Goal: Complete application form

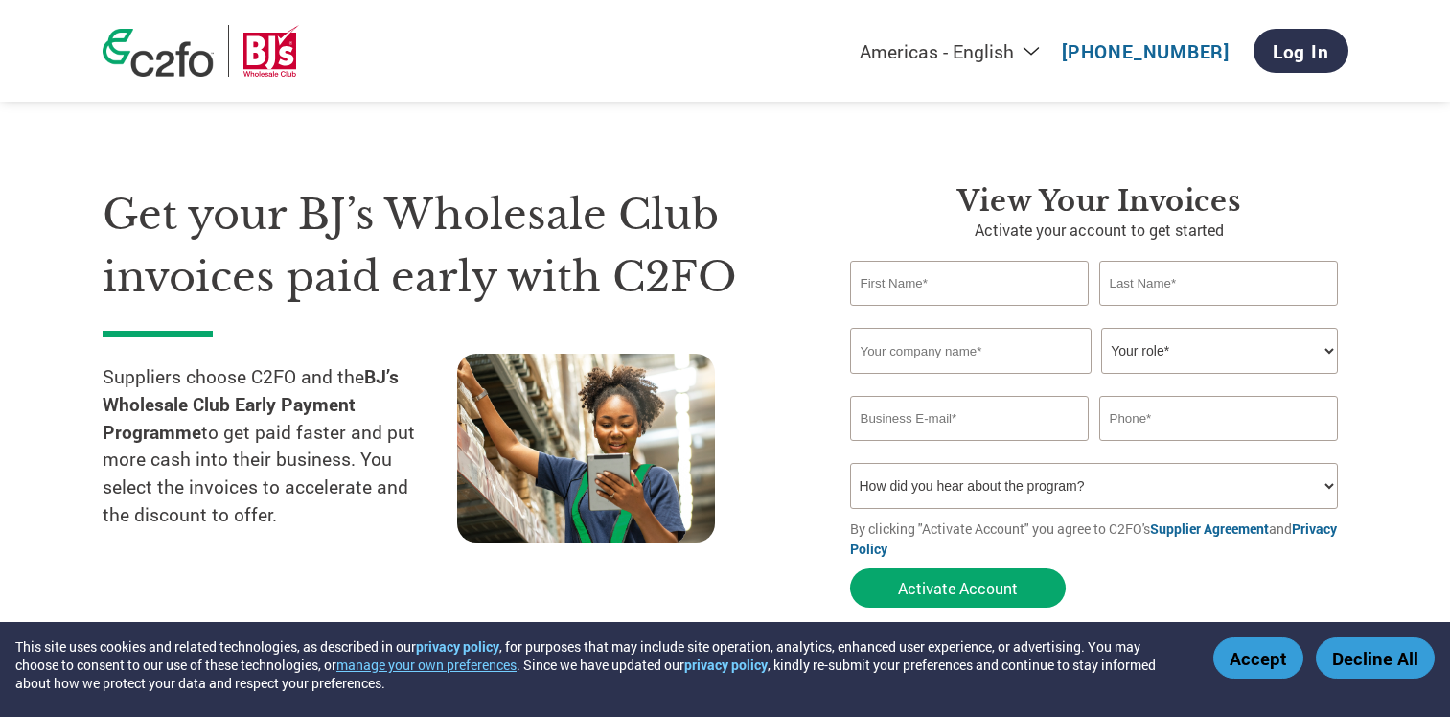
select select "en-[GEOGRAPHIC_DATA]"
click at [1003, 297] on input "text" at bounding box center [970, 283] width 240 height 45
type input "[PERSON_NAME]"
type input "Kateb"
type input "RAAD Consulting"
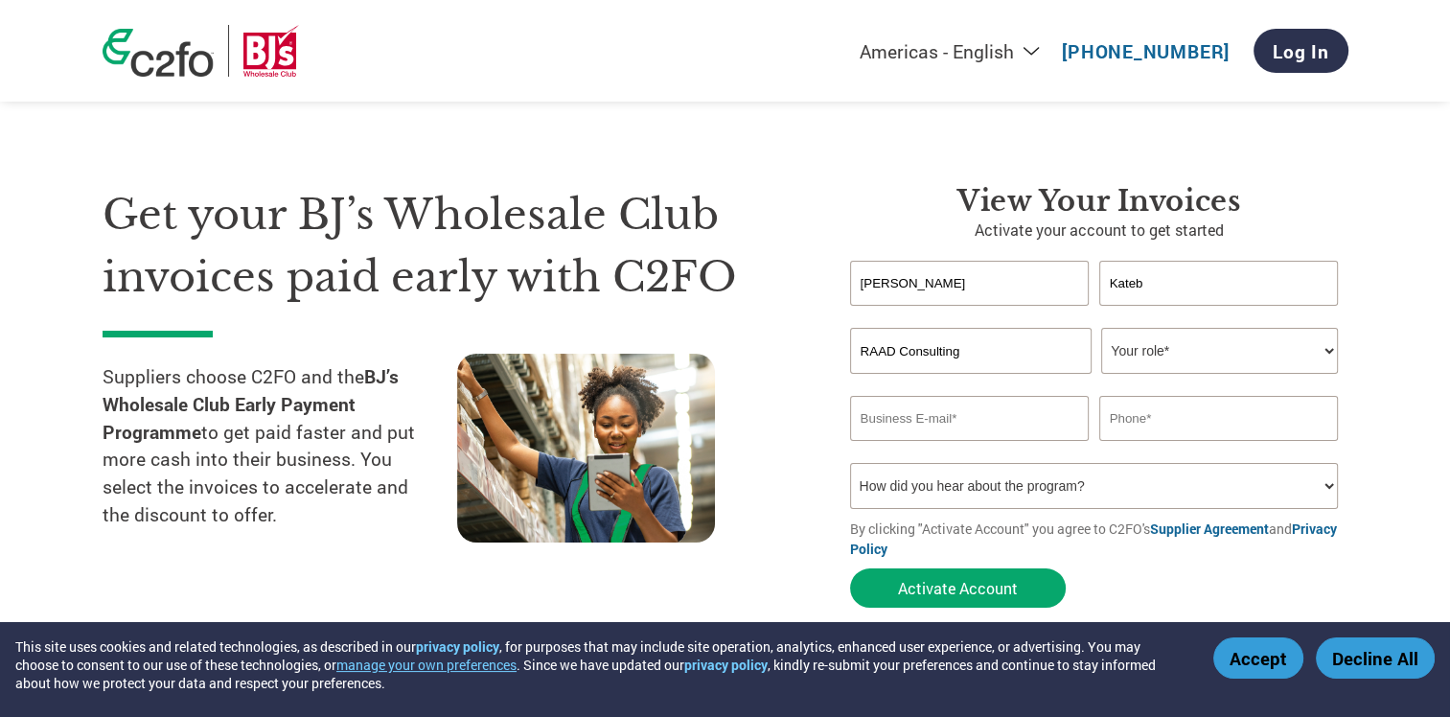
type input "[EMAIL_ADDRESS][DOMAIN_NAME]"
type input "5144735216"
drag, startPoint x: 1004, startPoint y: 351, endPoint x: 823, endPoint y: 360, distance: 181.4
click at [823, 360] on div "View your invoices Activate your account to get started [PERSON_NAME] Invalid f…" at bounding box center [1084, 400] width 527 height 433
click at [761, 462] on div at bounding box center [624, 451] width 335 height 195
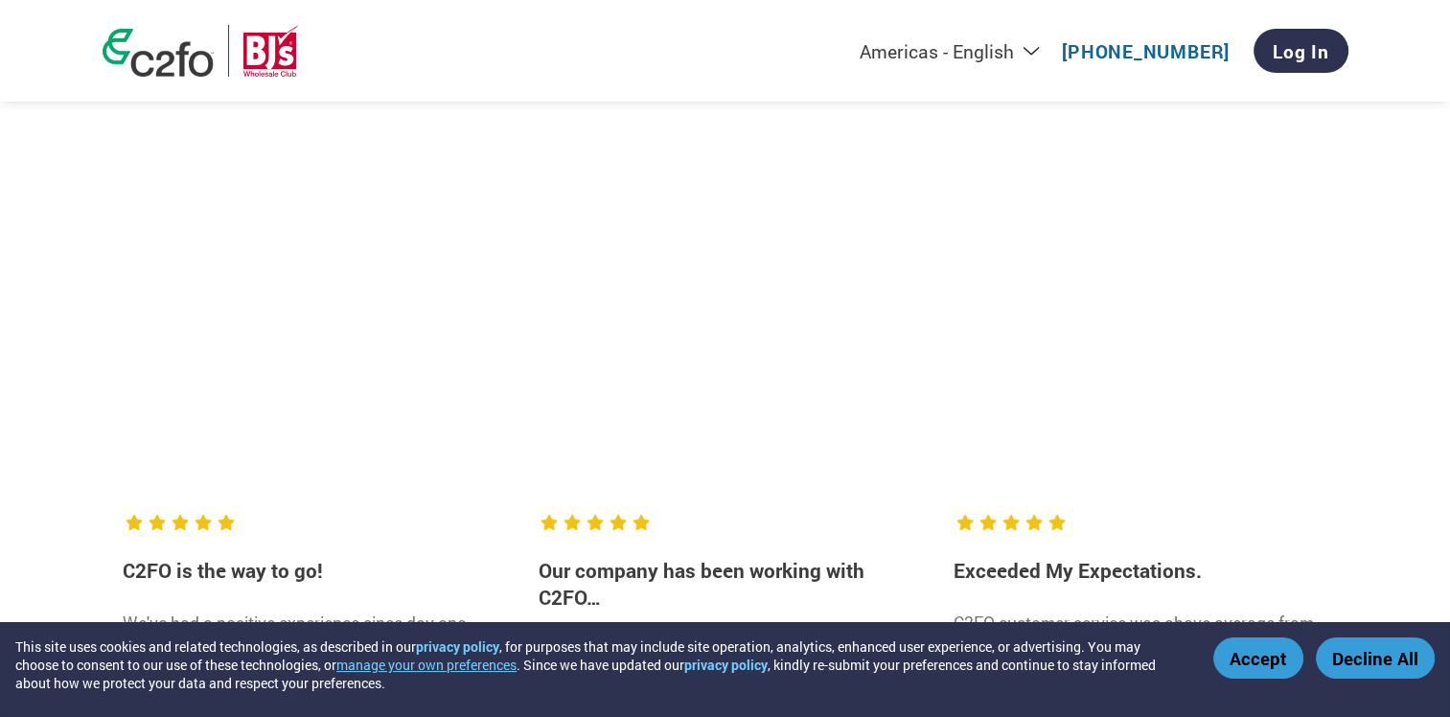
scroll to position [2588, 0]
